Goal: Task Accomplishment & Management: Manage account settings

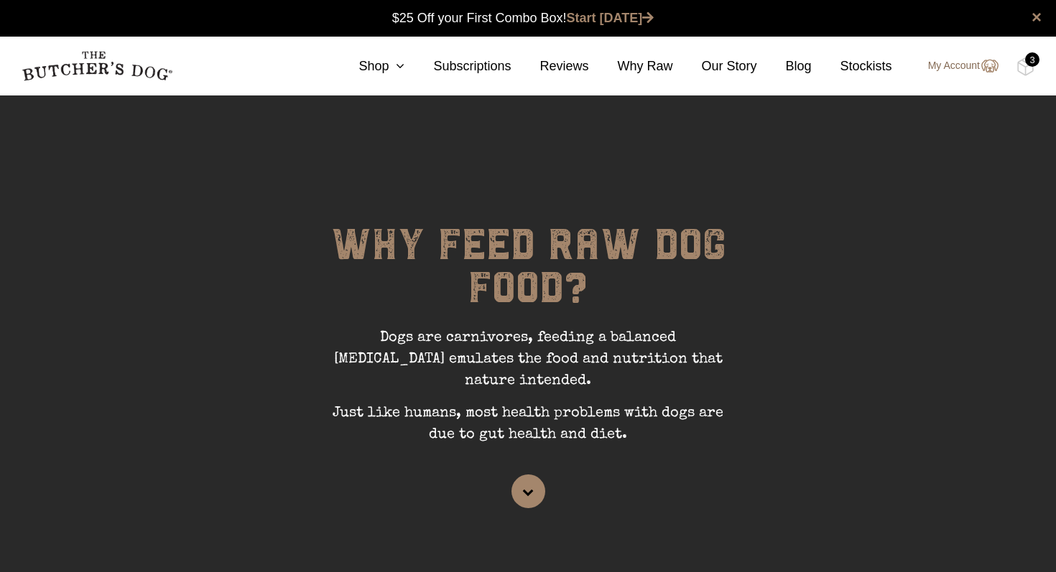
click at [955, 67] on link "My Account" at bounding box center [956, 65] width 85 height 17
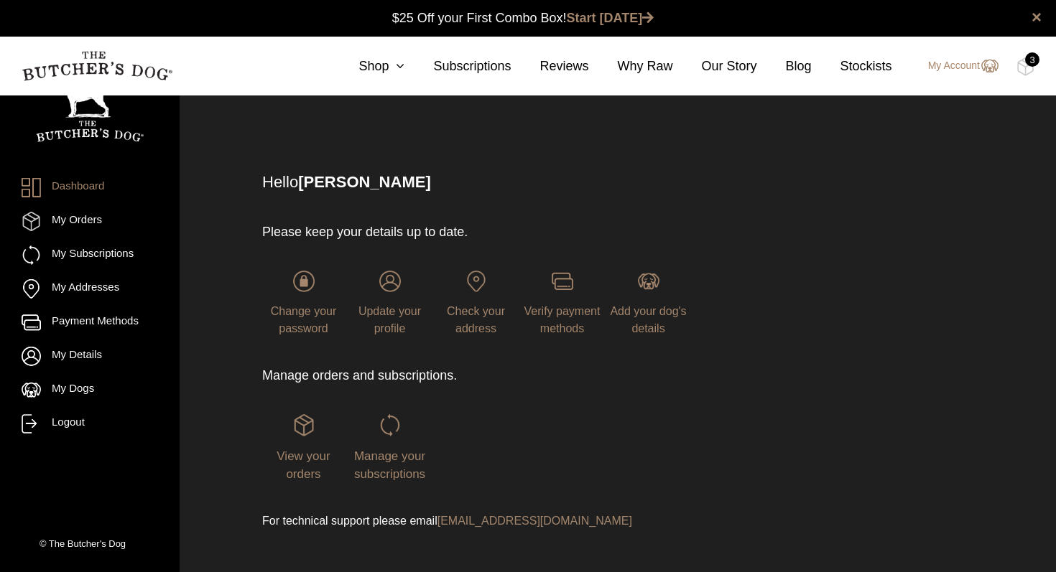
scroll to position [1, 0]
click at [1031, 63] on div "3" at bounding box center [1032, 59] width 14 height 14
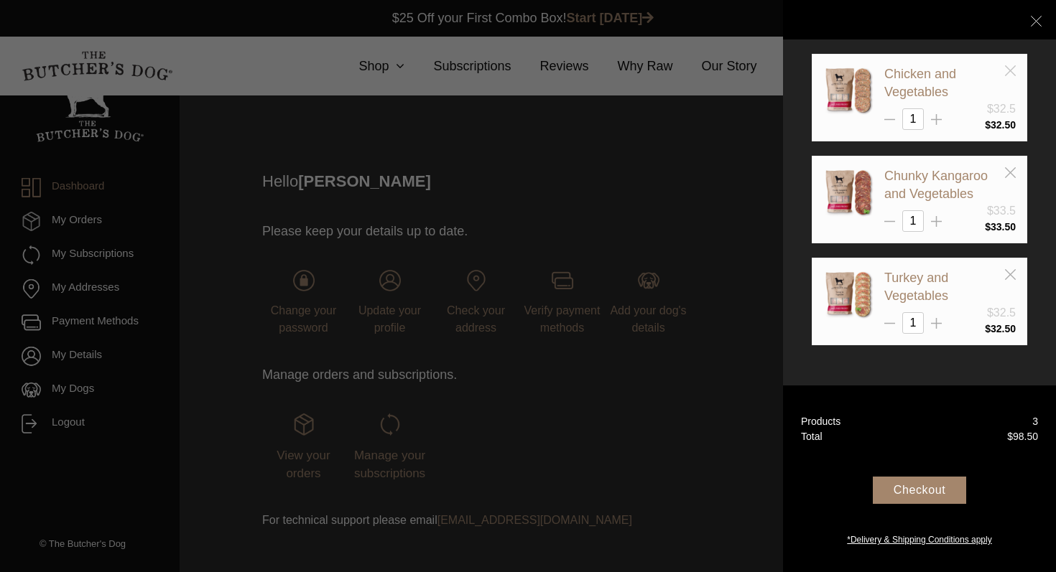
click at [1011, 68] on icon at bounding box center [1010, 70] width 11 height 11
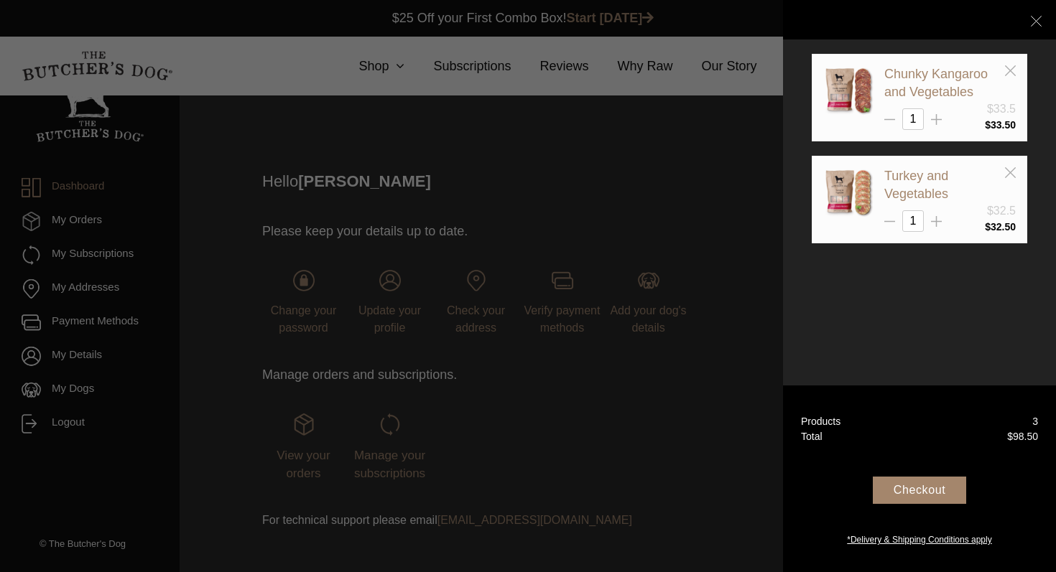
click at [1006, 170] on icon at bounding box center [1010, 172] width 11 height 11
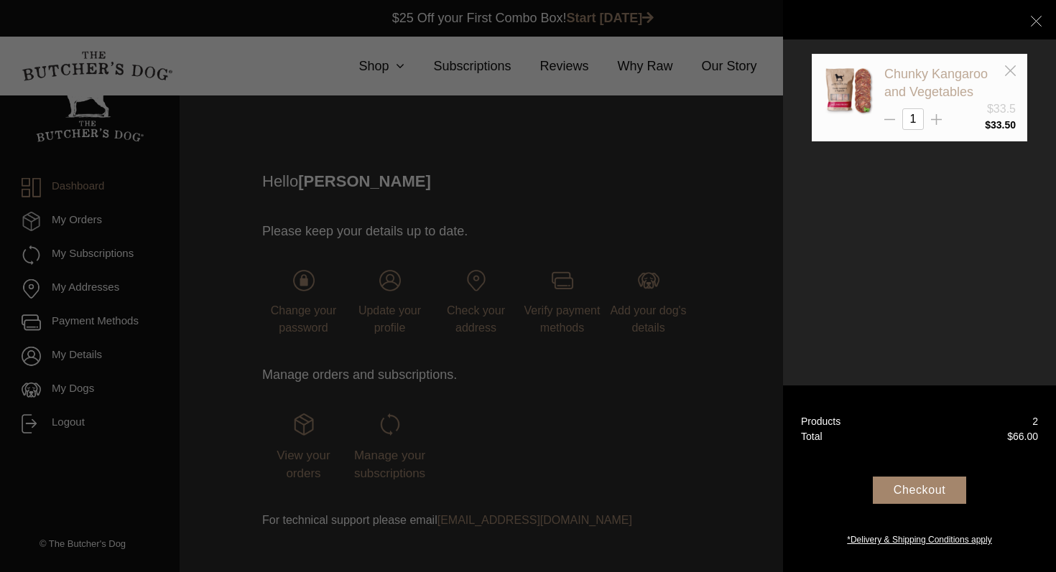
click at [1013, 71] on icon at bounding box center [1010, 70] width 11 height 11
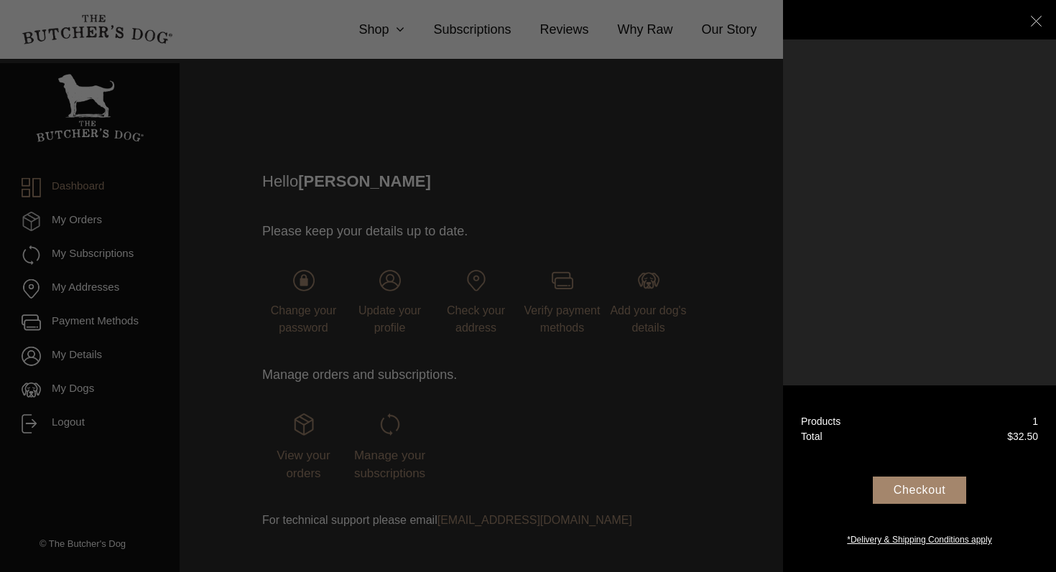
scroll to position [22, 0]
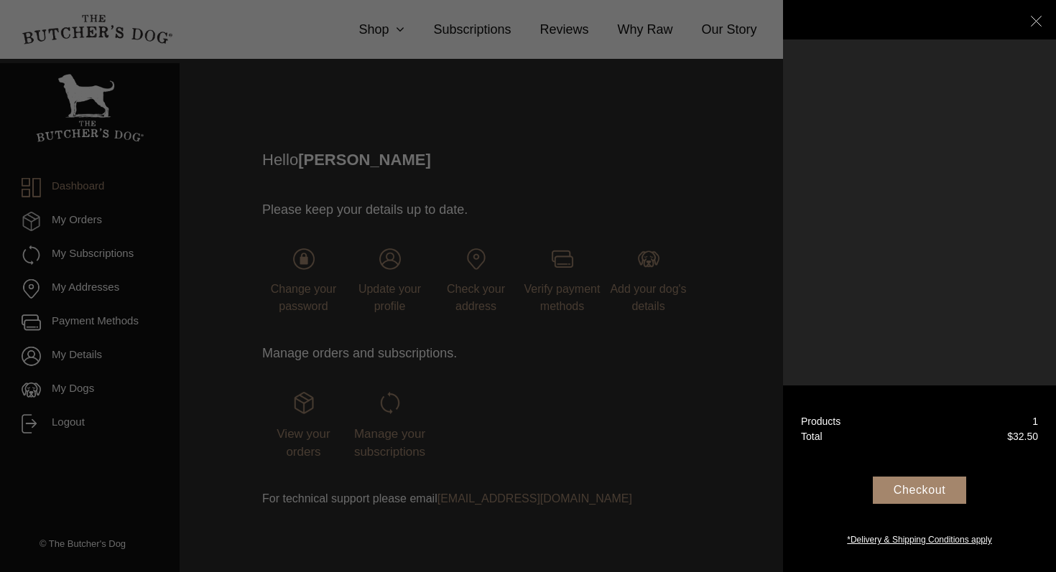
click at [1034, 22] on icon at bounding box center [1036, 21] width 11 height 11
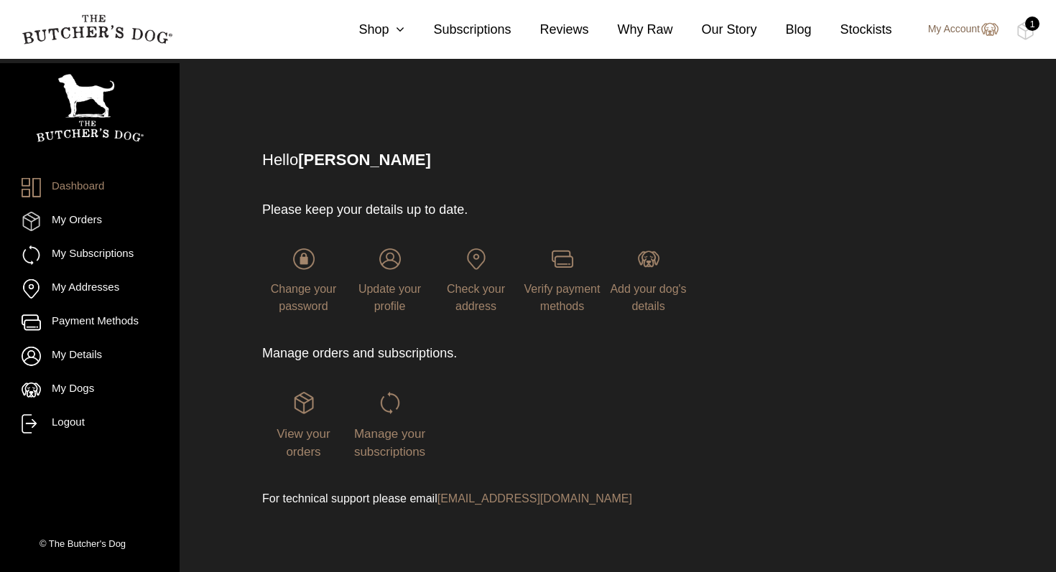
click at [929, 29] on link "My Account" at bounding box center [956, 29] width 85 height 17
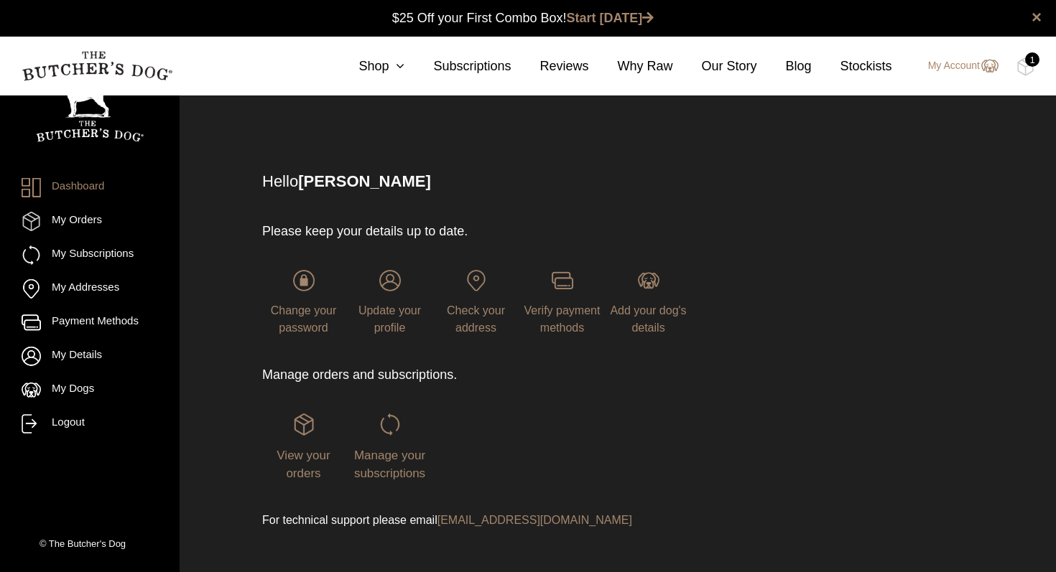
scroll to position [22, 0]
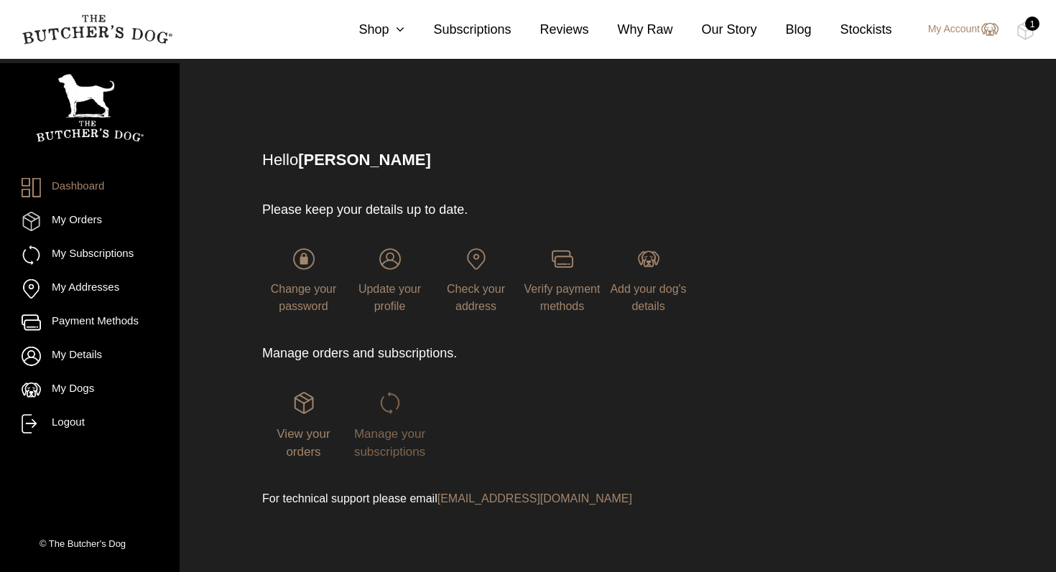
click at [396, 411] on img at bounding box center [390, 403] width 22 height 22
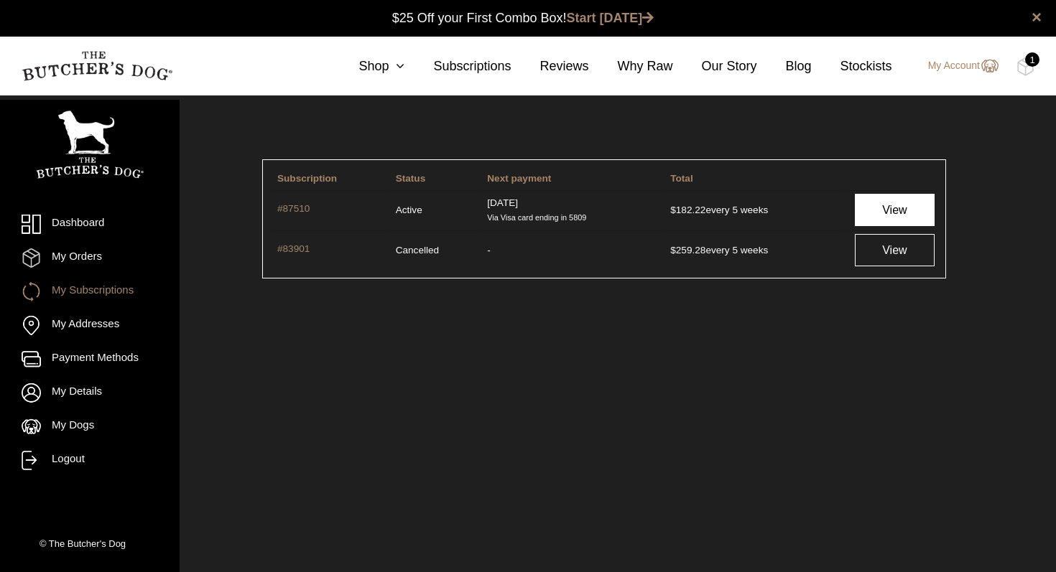
click at [888, 209] on link "View" at bounding box center [895, 210] width 80 height 32
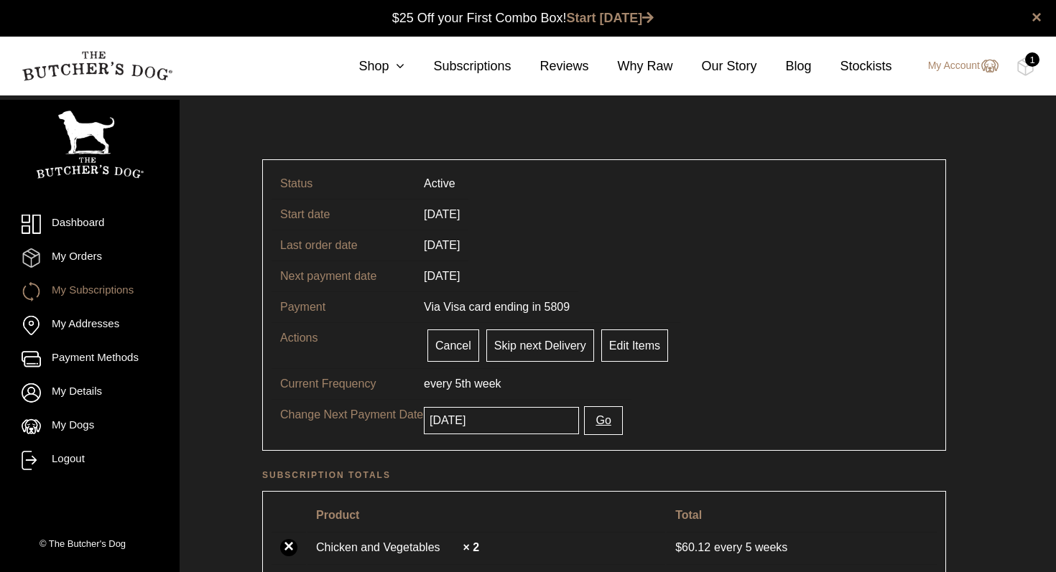
click at [1027, 63] on div "1" at bounding box center [1032, 59] width 14 height 14
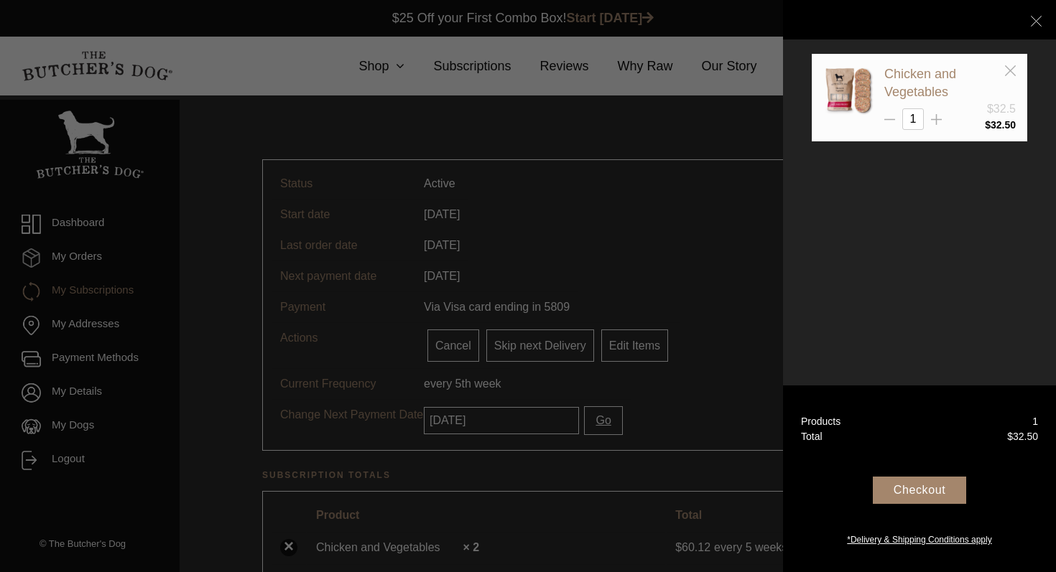
click at [918, 491] on div "Checkout" at bounding box center [919, 490] width 93 height 27
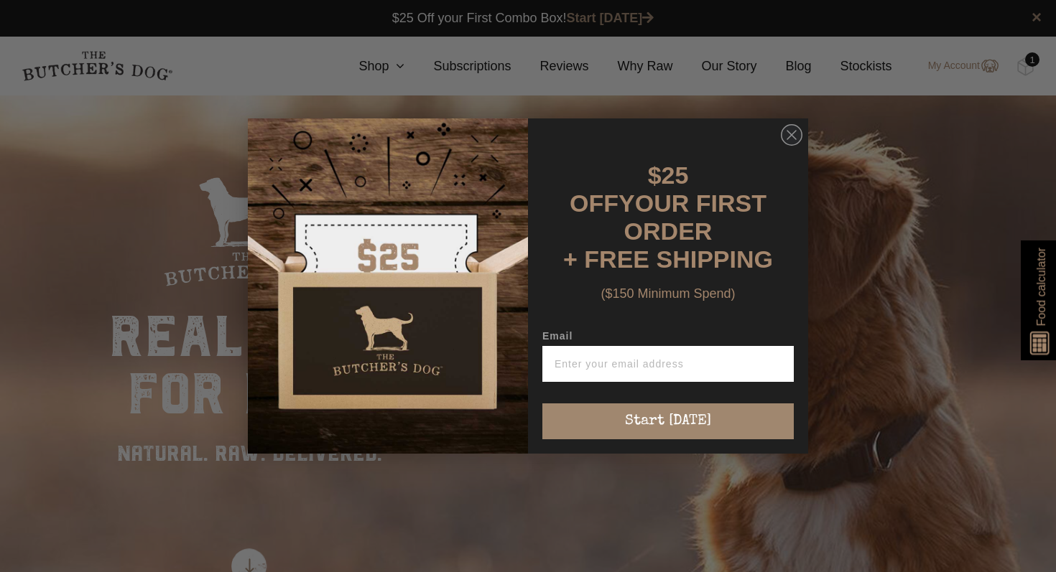
scroll to position [1, 0]
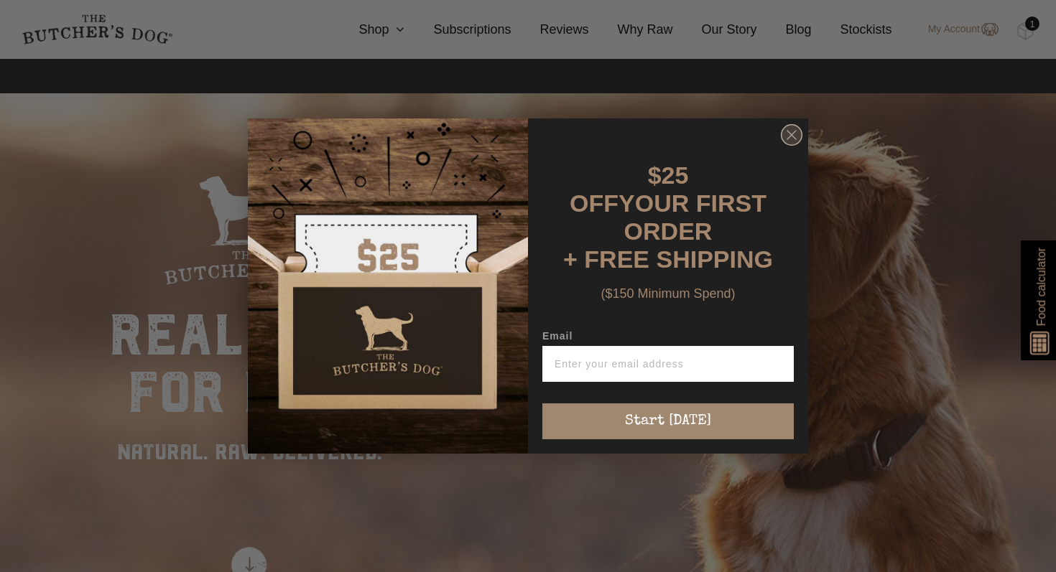
click at [789, 146] on icon "Close dialog" at bounding box center [792, 135] width 22 height 22
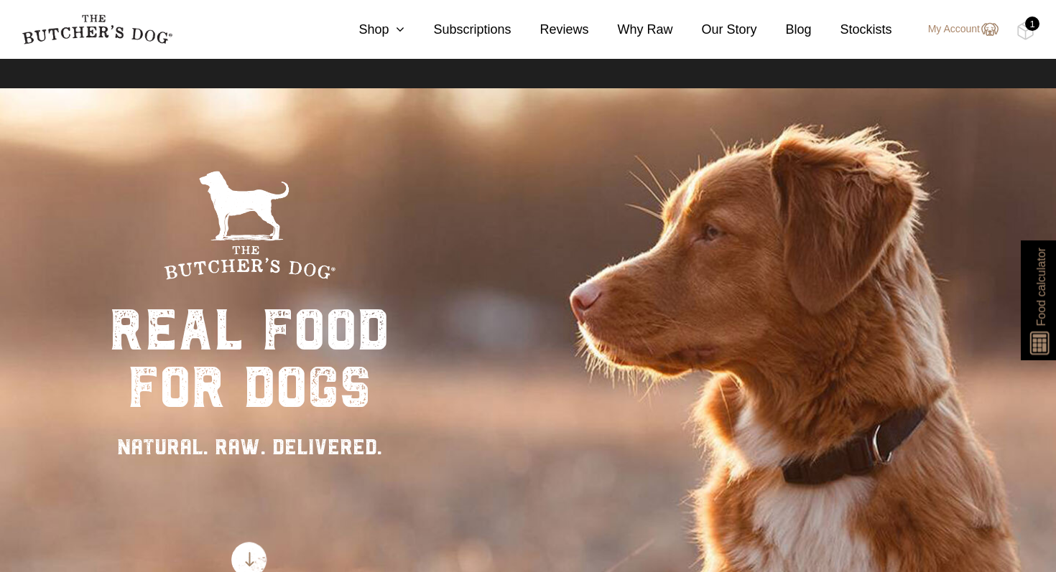
click at [0, 0] on img at bounding box center [0, 0] width 0 height 0
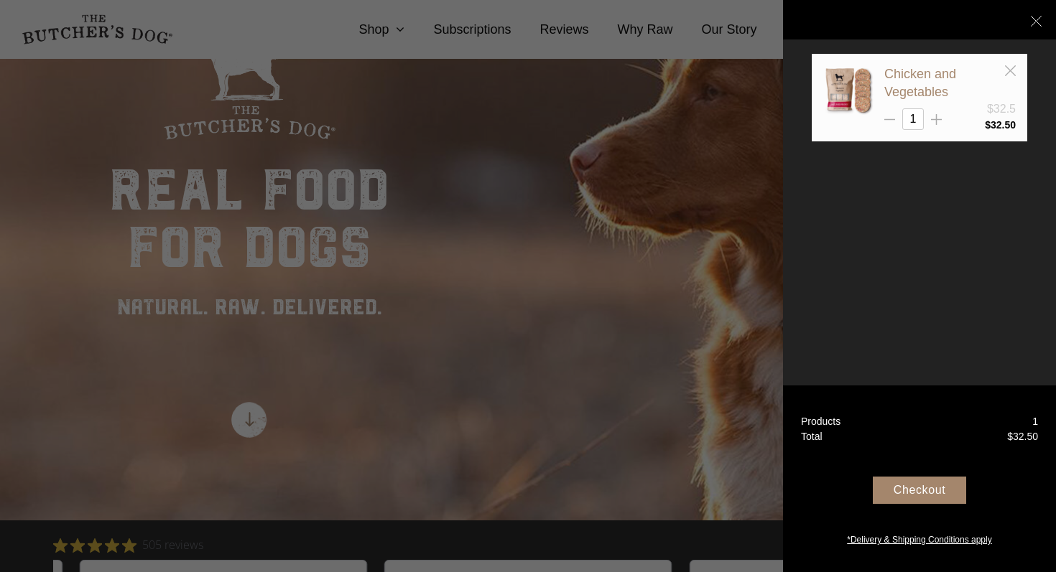
scroll to position [157, 0]
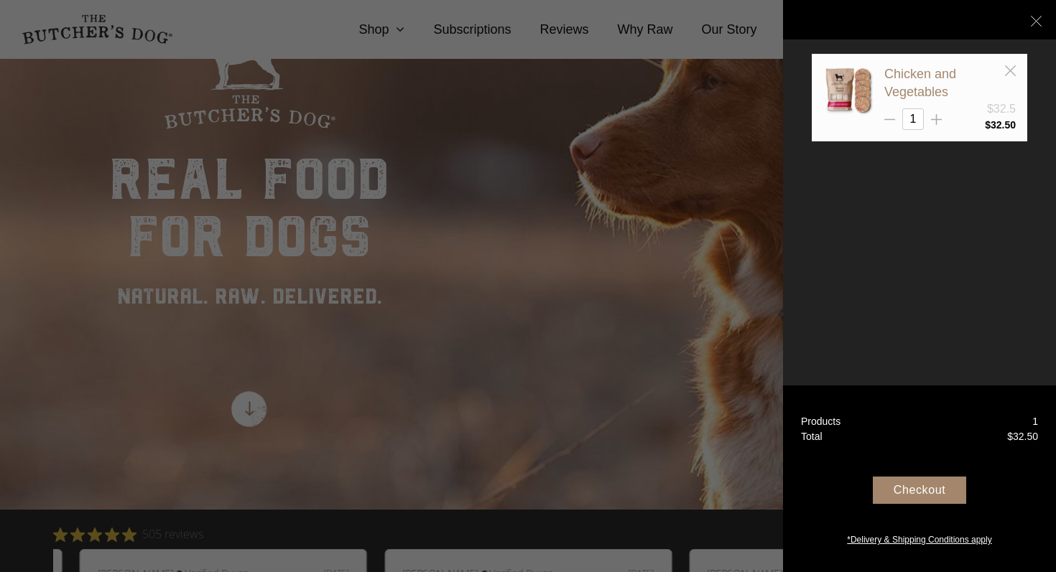
click at [1008, 70] on line at bounding box center [1010, 70] width 10 height 10
